Goal: Information Seeking & Learning: Learn about a topic

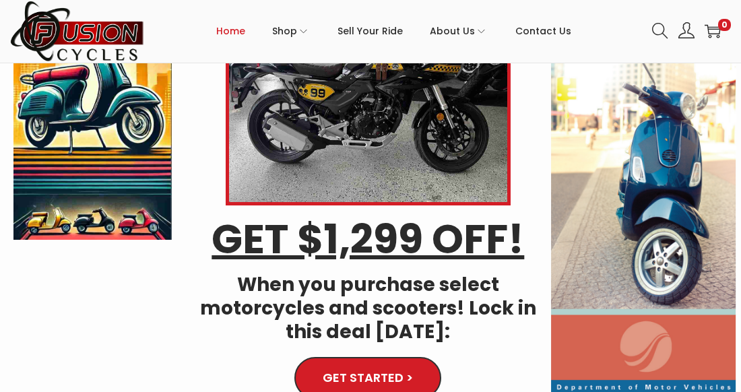
scroll to position [133, 0]
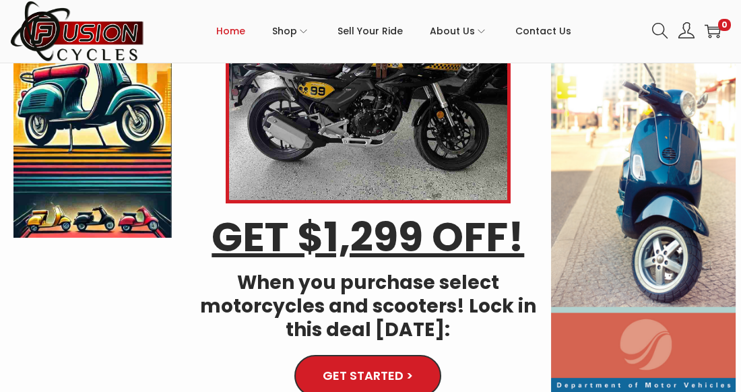
click at [641, 169] on img at bounding box center [643, 170] width 185 height 444
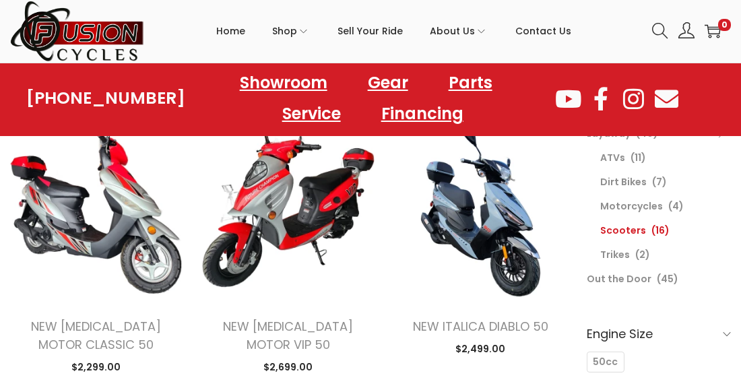
scroll to position [160, 0]
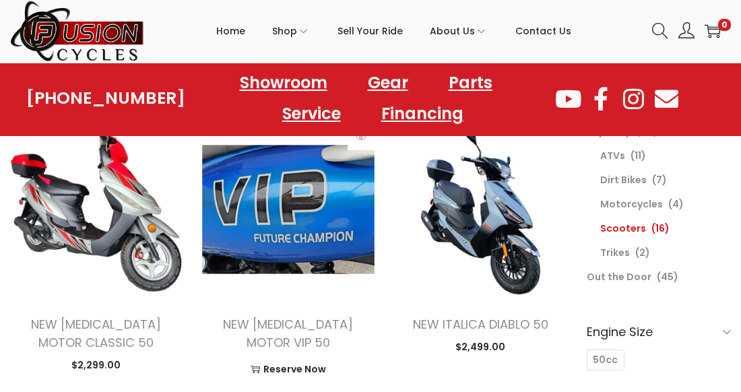
click at [310, 220] on img at bounding box center [288, 209] width 172 height 172
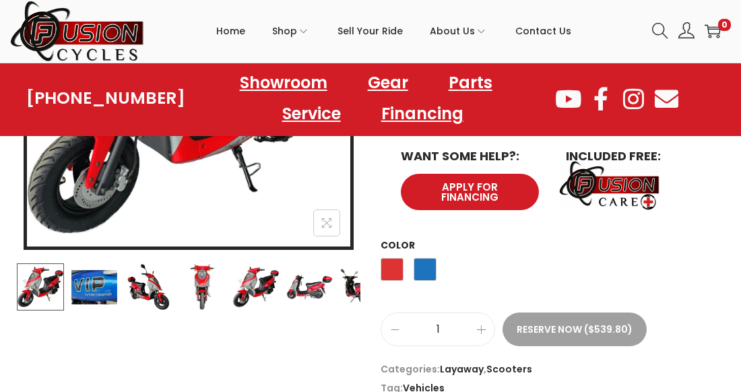
scroll to position [375, 0]
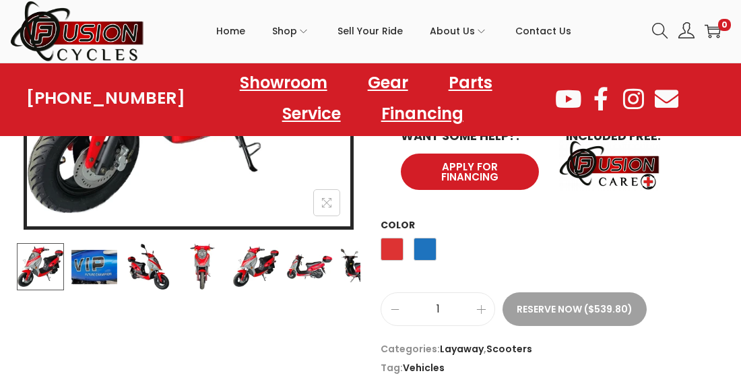
click at [626, 339] on span "Categories: Layaway , Scooters" at bounding box center [553, 348] width 344 height 19
click at [154, 264] on img at bounding box center [148, 266] width 47 height 47
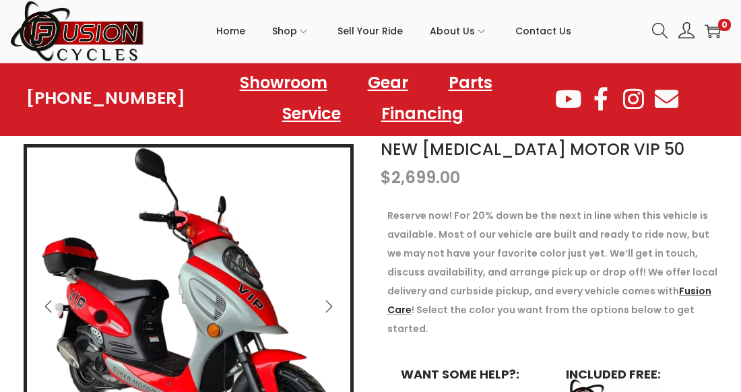
scroll to position [133, 0]
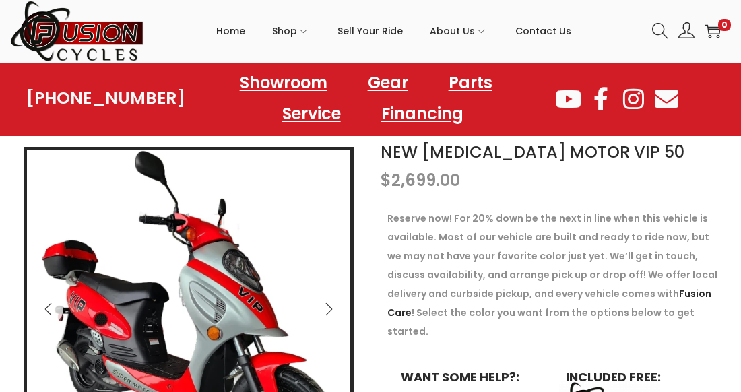
click at [331, 304] on icon "Next" at bounding box center [328, 308] width 13 height 13
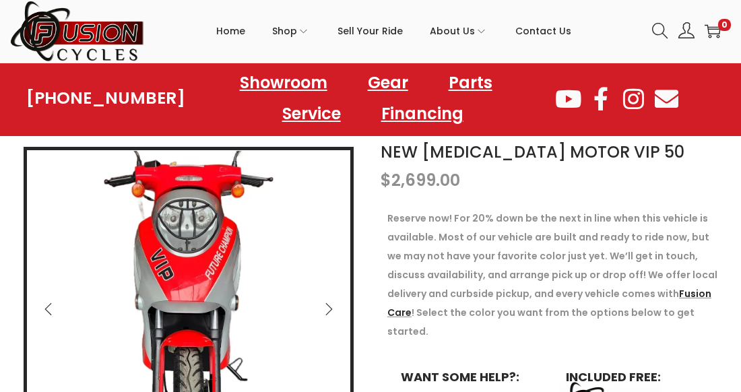
click at [331, 304] on icon "Next" at bounding box center [328, 308] width 13 height 13
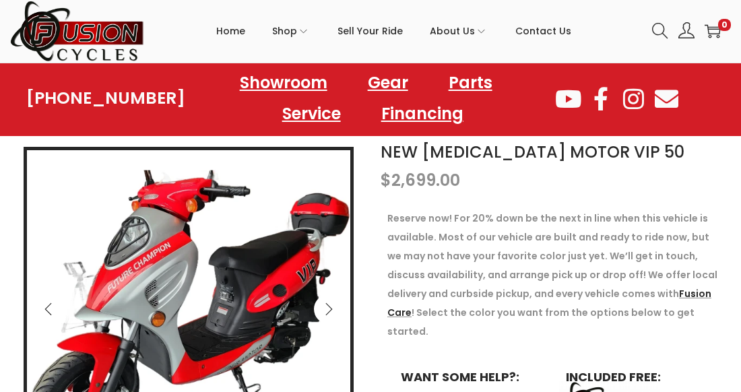
click at [331, 304] on icon "Next" at bounding box center [328, 308] width 13 height 13
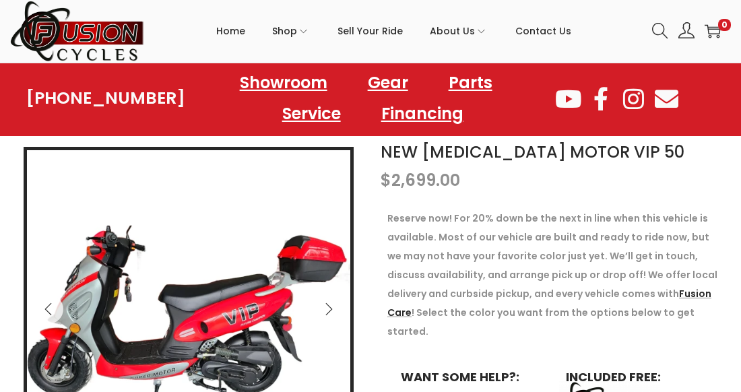
click at [331, 304] on icon "Next" at bounding box center [328, 308] width 13 height 13
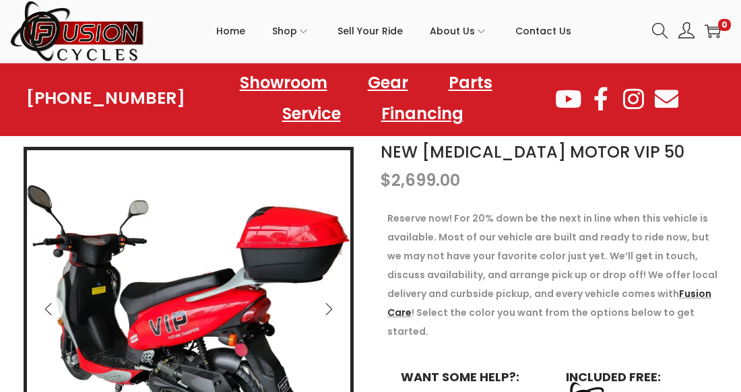
click at [331, 304] on icon "Next" at bounding box center [328, 308] width 13 height 13
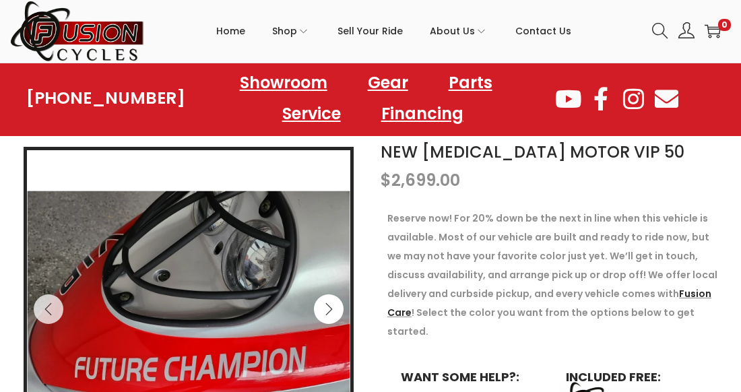
click at [331, 304] on icon "Next" at bounding box center [328, 308] width 13 height 13
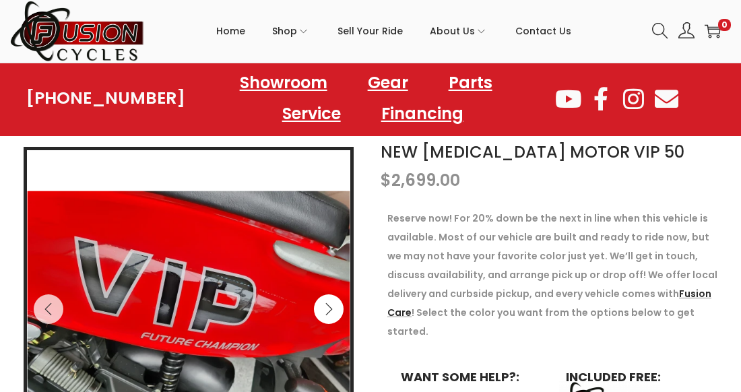
click at [331, 304] on icon "Next" at bounding box center [328, 308] width 13 height 13
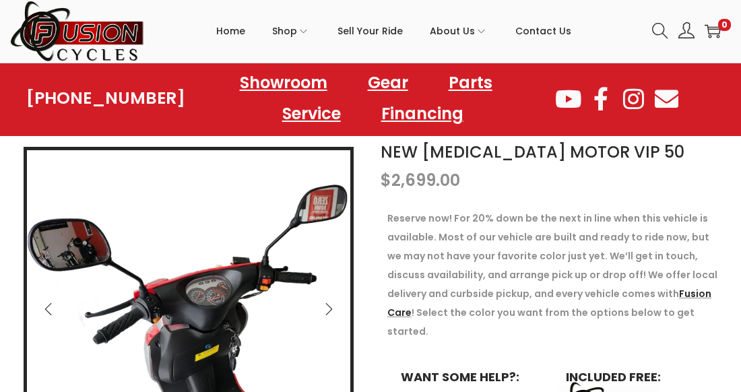
click at [331, 304] on icon "Next" at bounding box center [328, 308] width 13 height 13
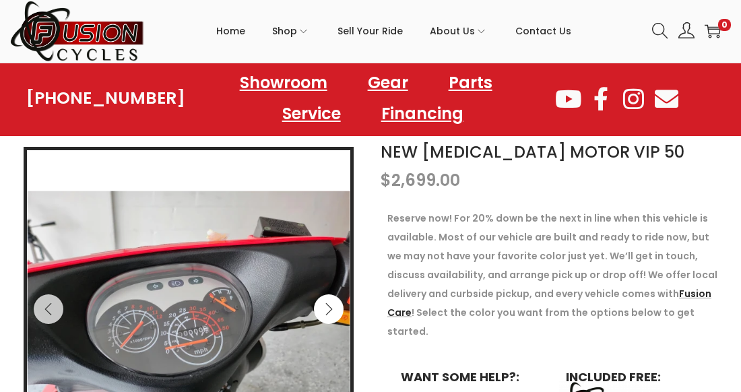
click at [331, 304] on icon "Next" at bounding box center [328, 308] width 13 height 13
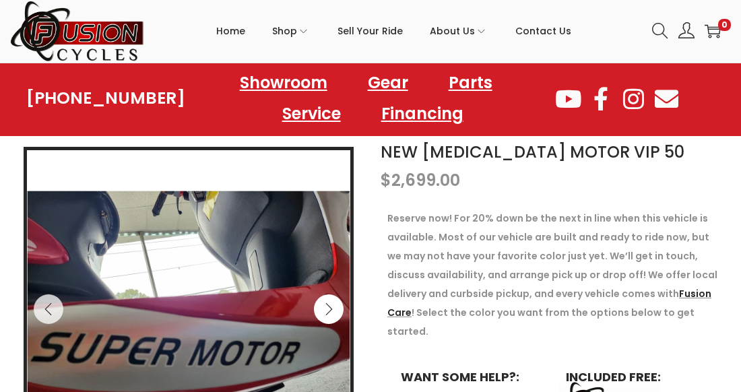
click at [331, 304] on icon "Next" at bounding box center [328, 308] width 13 height 13
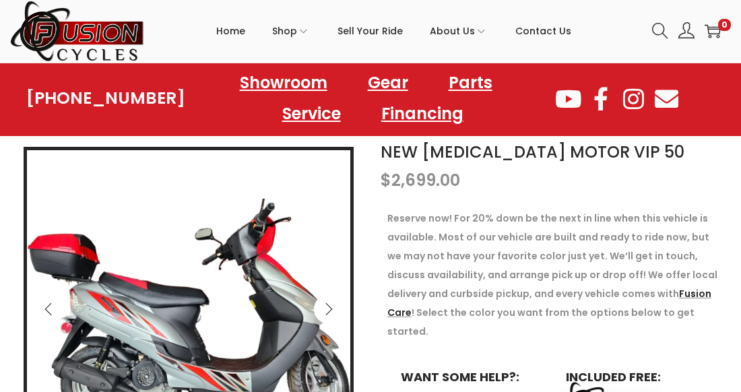
click at [331, 304] on icon "Next" at bounding box center [328, 308] width 13 height 13
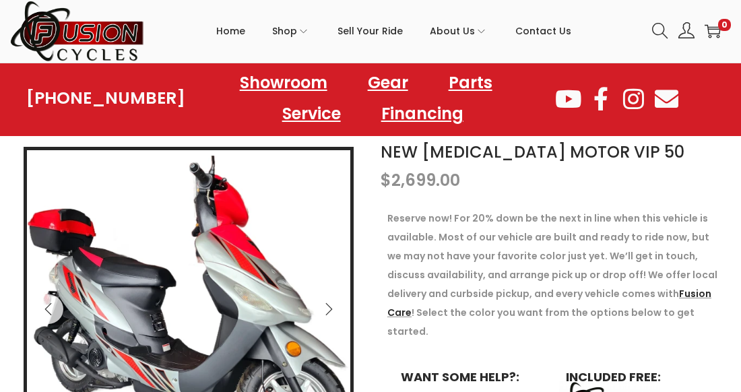
click at [331, 304] on icon "Next" at bounding box center [328, 308] width 13 height 13
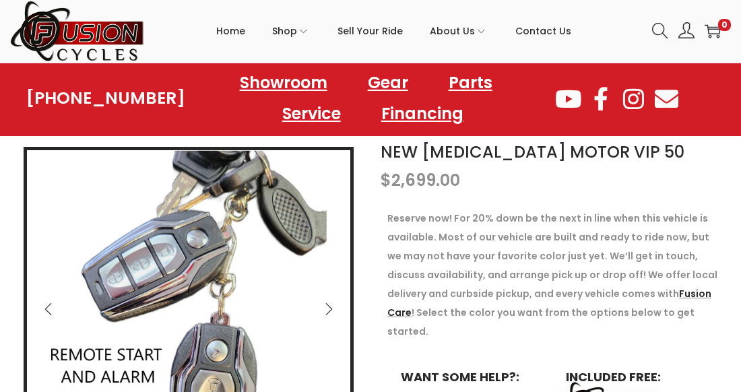
click at [331, 304] on icon "Next" at bounding box center [328, 308] width 13 height 13
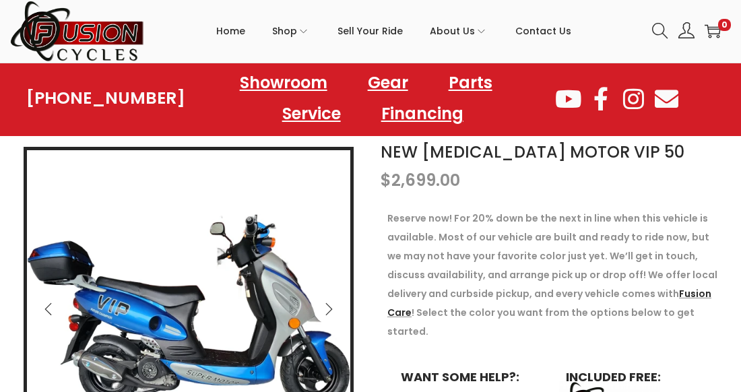
click at [331, 304] on icon "Next" at bounding box center [328, 308] width 13 height 13
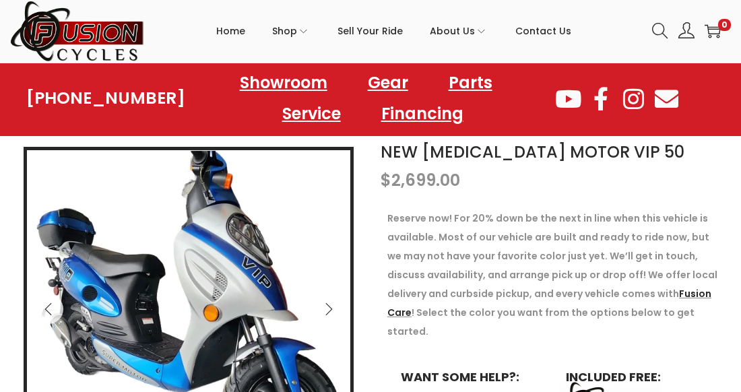
click at [331, 304] on icon "Next" at bounding box center [328, 308] width 13 height 13
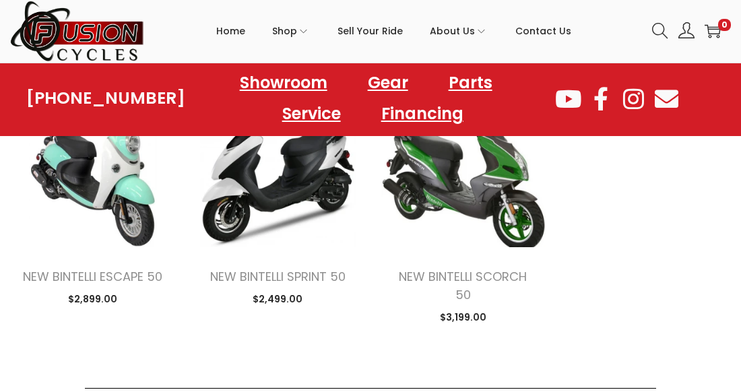
scroll to position [884, 0]
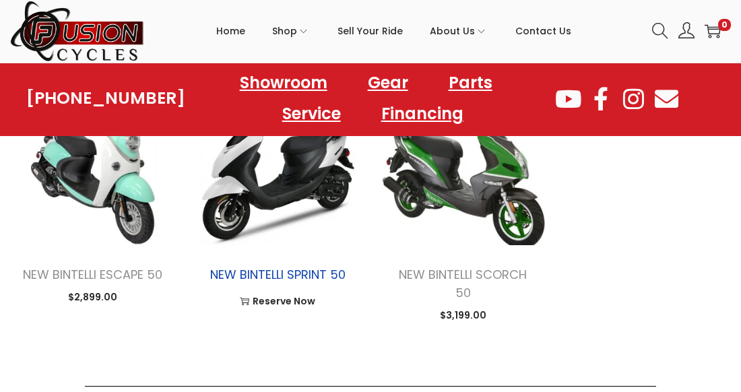
click at [287, 266] on link "NEW BINTELLI SPRINT 50" at bounding box center [277, 274] width 135 height 17
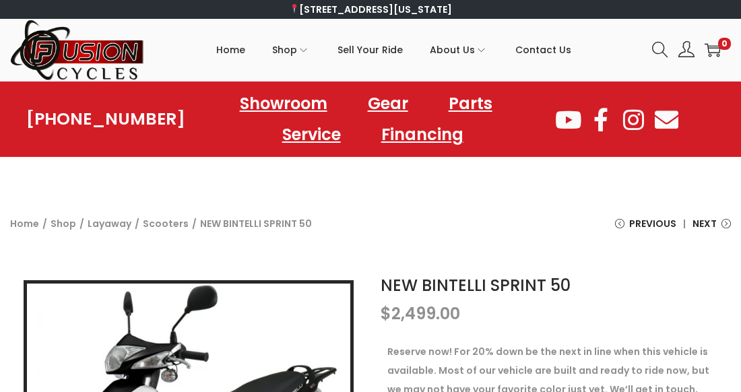
click at [287, 249] on nav "Home / Shop / Layaway / Scooters / NEW BINTELLI SPRINT 50" at bounding box center [161, 235] width 302 height 42
click at [284, 248] on nav "Home / Shop / Layaway / Scooters / NEW BINTELLI SPRINT 50" at bounding box center [161, 235] width 302 height 42
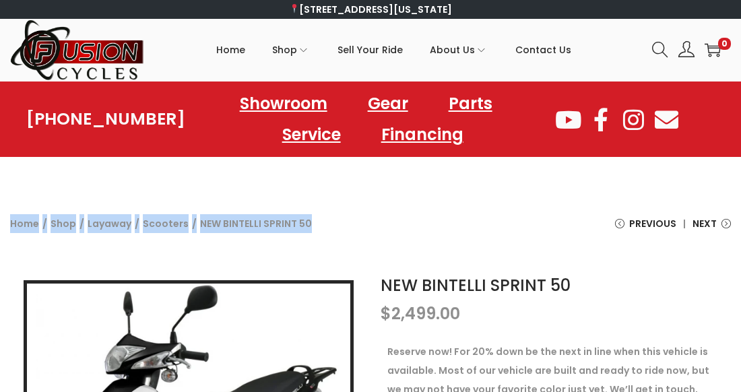
click at [284, 248] on nav "Home / Shop / Layaway / Scooters / NEW BINTELLI SPRINT 50" at bounding box center [161, 235] width 302 height 42
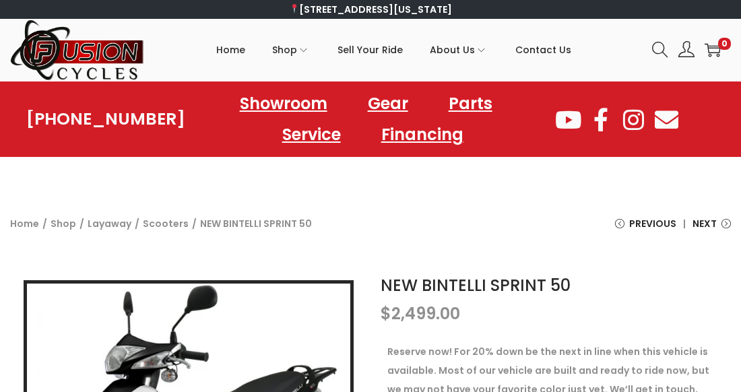
click at [284, 248] on nav "Home / Shop / Layaway / Scooters / NEW BINTELLI SPRINT 50" at bounding box center [161, 235] width 302 height 42
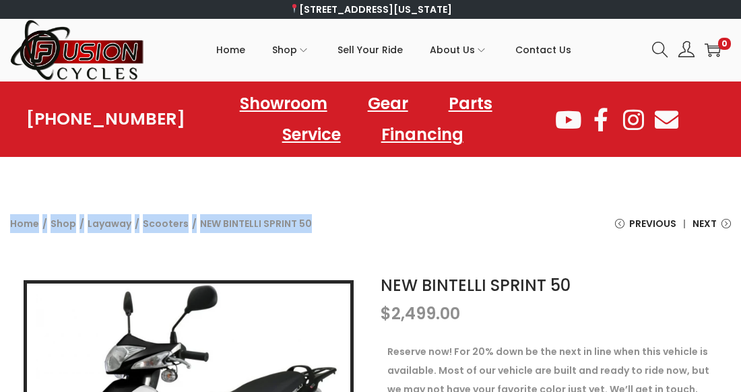
click at [284, 248] on nav "Home / Shop / Layaway / Scooters / NEW BINTELLI SPRINT 50" at bounding box center [161, 235] width 302 height 42
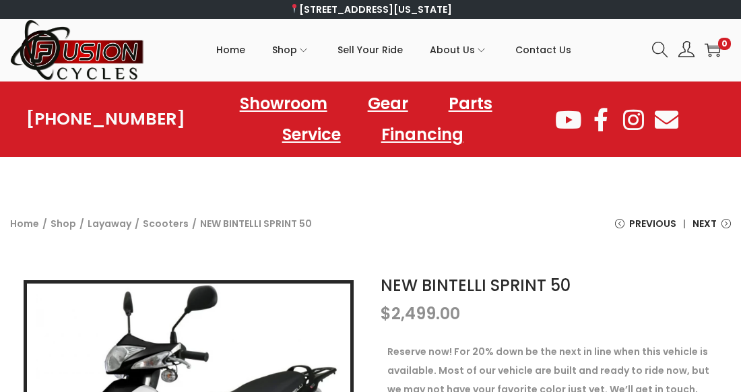
click at [284, 248] on nav "Home / Shop / Layaway / Scooters / NEW BINTELLI SPRINT 50" at bounding box center [161, 235] width 302 height 42
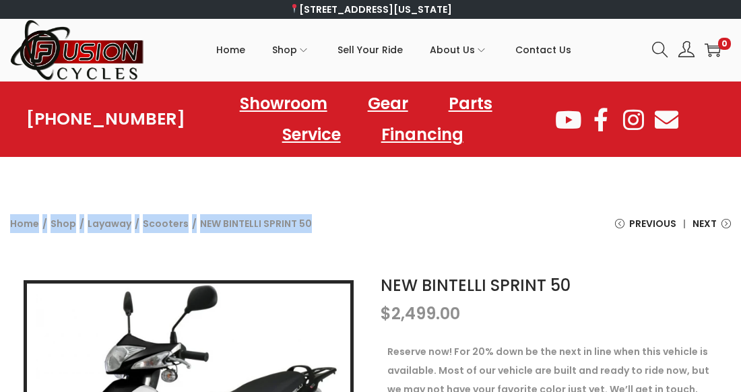
drag, startPoint x: 284, startPoint y: 248, endPoint x: 358, endPoint y: 200, distance: 87.6
click at [358, 200] on div "Home / Shop / Layaway / Scooters / NEW BINTELLI SPRINT 50 Previous NEW BINTELLI…" at bounding box center [370, 229] width 741 height 76
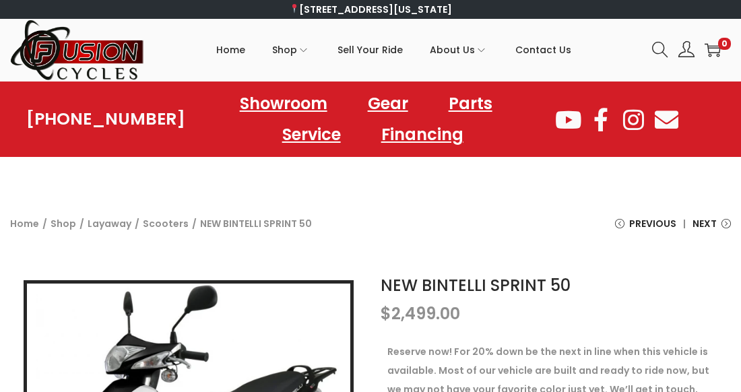
click at [358, 200] on div "Home / Shop / Layaway / Scooters / NEW BINTELLI SPRINT 50 Previous NEW BINTELLI…" at bounding box center [370, 229] width 741 height 76
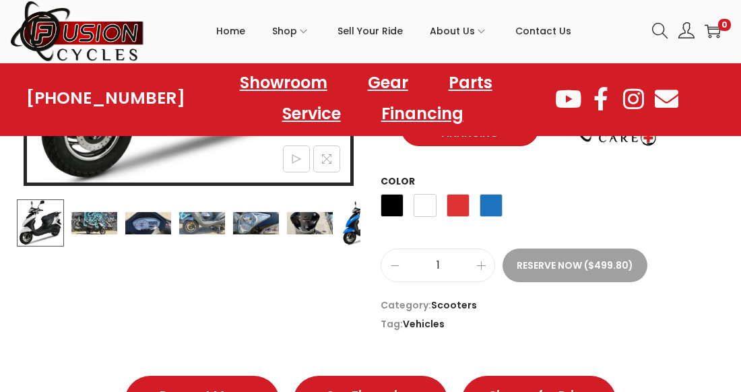
scroll to position [401, 0]
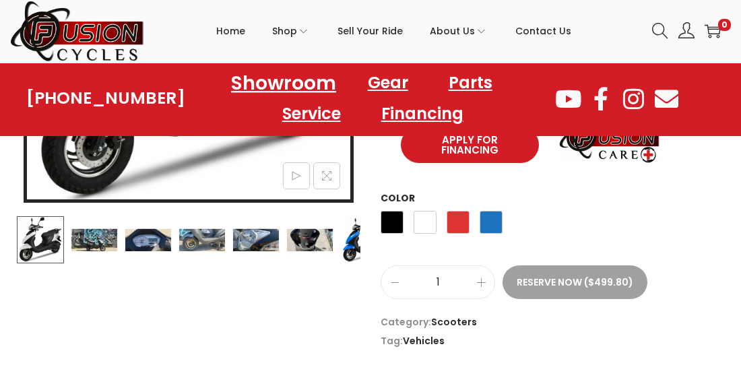
click at [309, 73] on link "Showroom" at bounding box center [283, 82] width 137 height 37
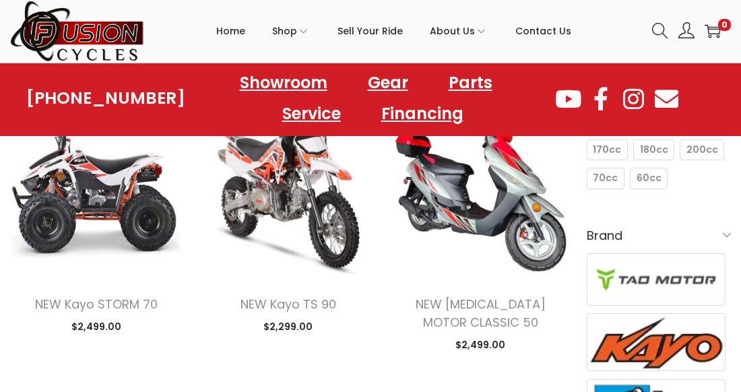
scroll to position [401, 0]
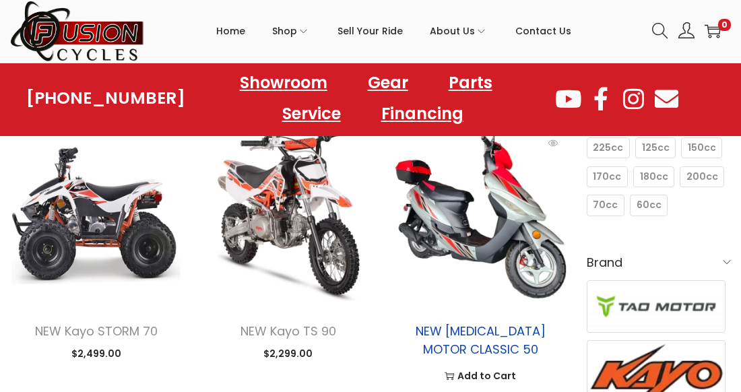
click at [498, 325] on link "NEW [MEDICAL_DATA] MOTOR CLASSIC 50" at bounding box center [481, 340] width 130 height 35
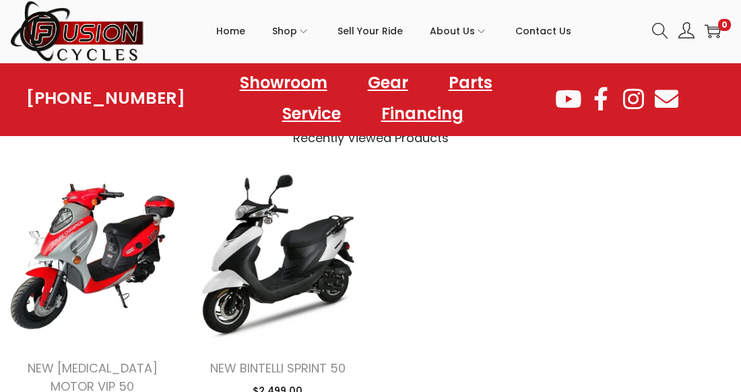
scroll to position [1714, 0]
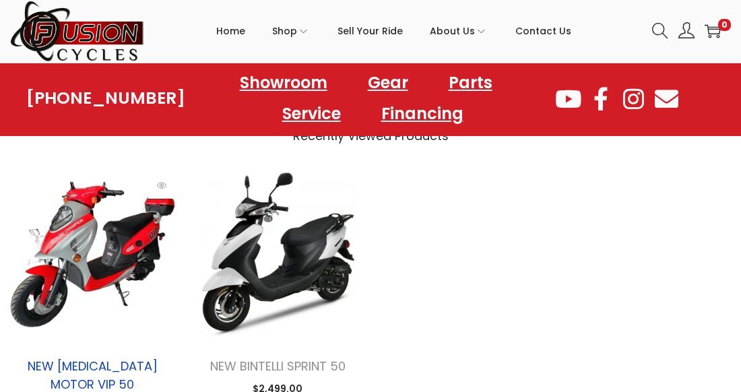
click at [103, 358] on link "NEW [MEDICAL_DATA] MOTOR VIP 50" at bounding box center [93, 375] width 130 height 35
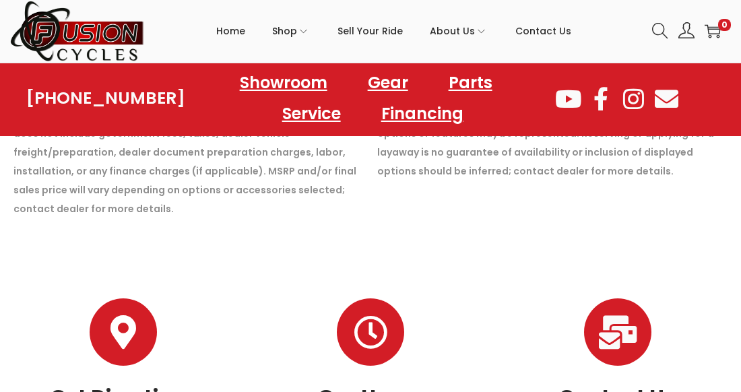
scroll to position [1999, 0]
